Goal: Find specific page/section: Find specific page/section

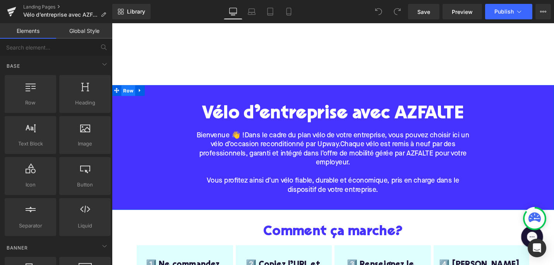
click at [126, 95] on span "Row" at bounding box center [129, 95] width 15 height 12
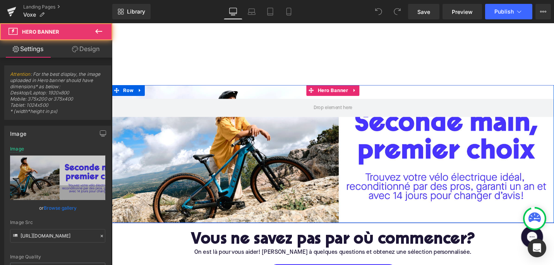
click at [267, 221] on div at bounding box center [346, 162] width 468 height 146
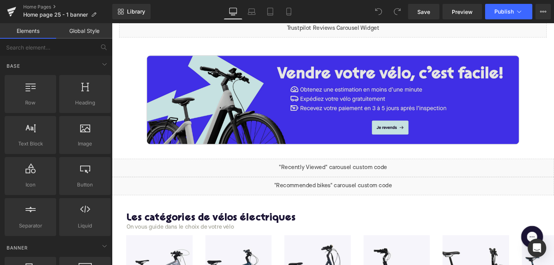
scroll to position [325, 0]
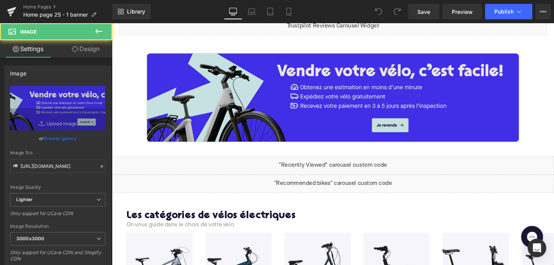
click at [306, 119] on img at bounding box center [346, 102] width 394 height 94
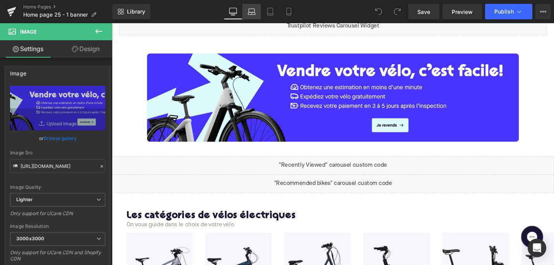
click at [256, 10] on link "Laptop" at bounding box center [251, 11] width 19 height 15
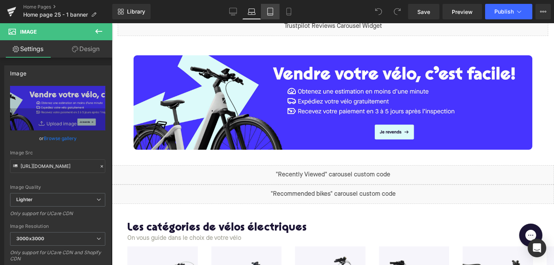
click at [270, 11] on icon at bounding box center [270, 12] width 8 height 8
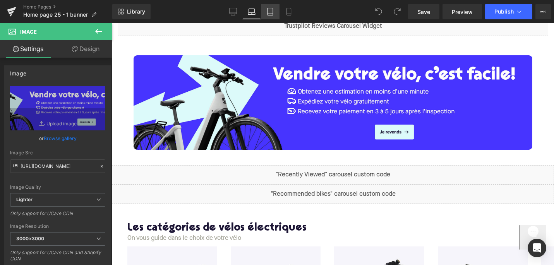
scroll to position [271, 0]
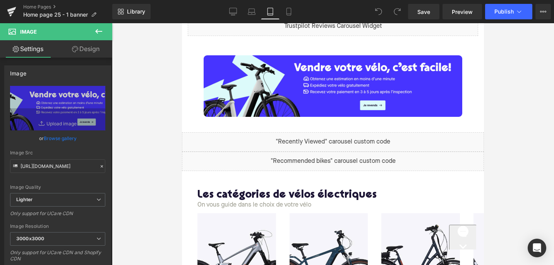
click at [245, 19] on div "Library Tablet Desktop Laptop Tablet Mobile Save Preview Publish Scheduled View…" at bounding box center [333, 11] width 442 height 23
click at [254, 14] on icon at bounding box center [252, 12] width 8 height 8
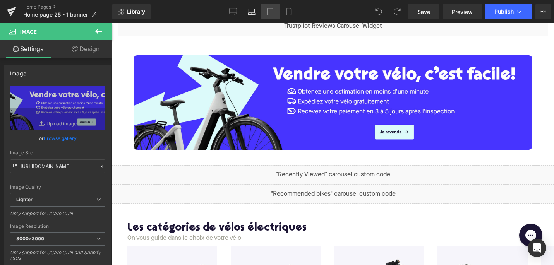
click at [269, 14] on icon at bounding box center [270, 14] width 5 height 0
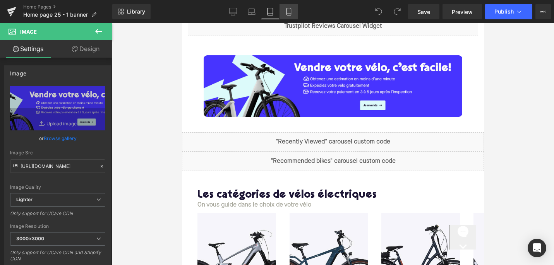
click at [292, 15] on icon at bounding box center [289, 12] width 8 height 8
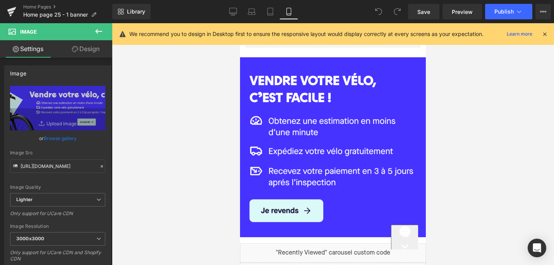
scroll to position [251, 0]
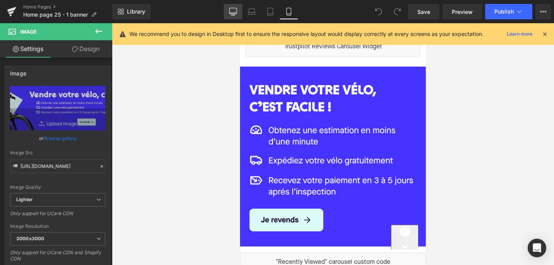
click at [228, 11] on link "Desktop" at bounding box center [233, 11] width 19 height 15
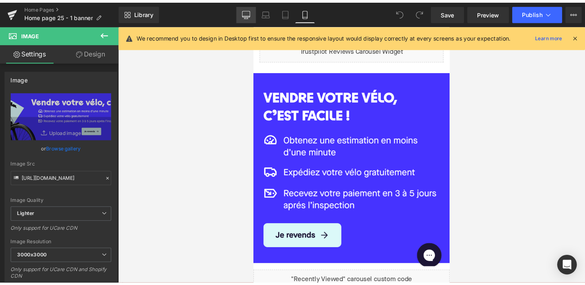
scroll to position [275, 0]
